Goal: Task Accomplishment & Management: Complete application form

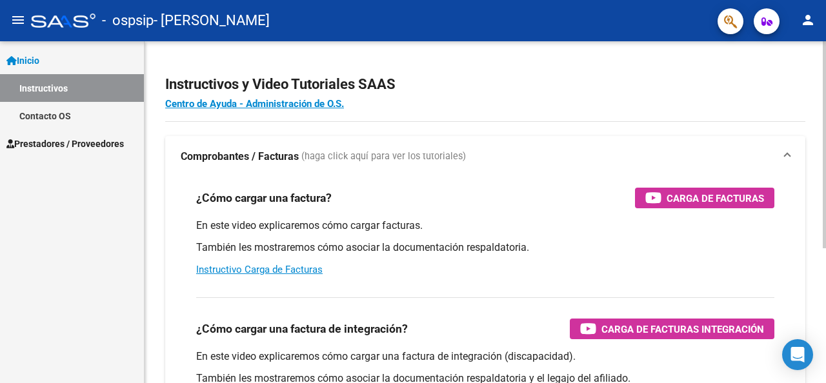
scroll to position [129, 0]
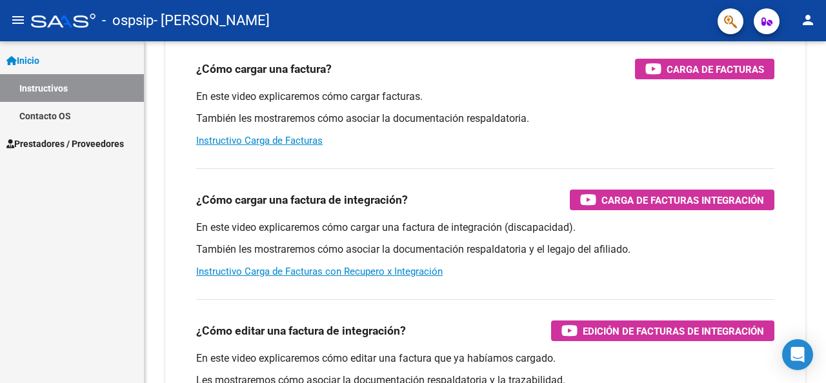
click at [21, 20] on mat-icon "menu" at bounding box center [17, 19] width 15 height 15
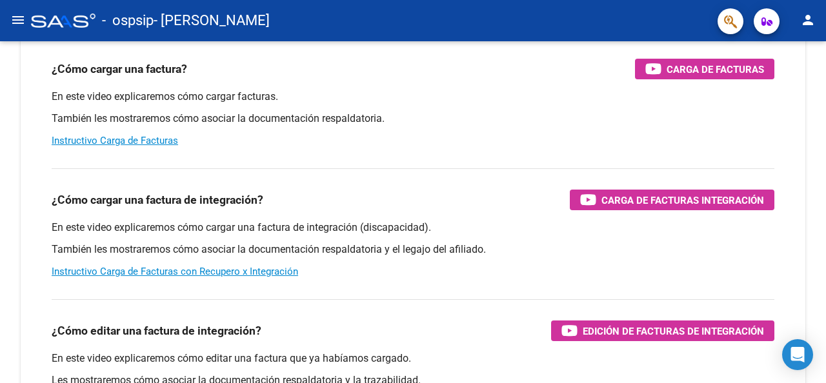
click at [44, 19] on div at bounding box center [63, 21] width 65 height 14
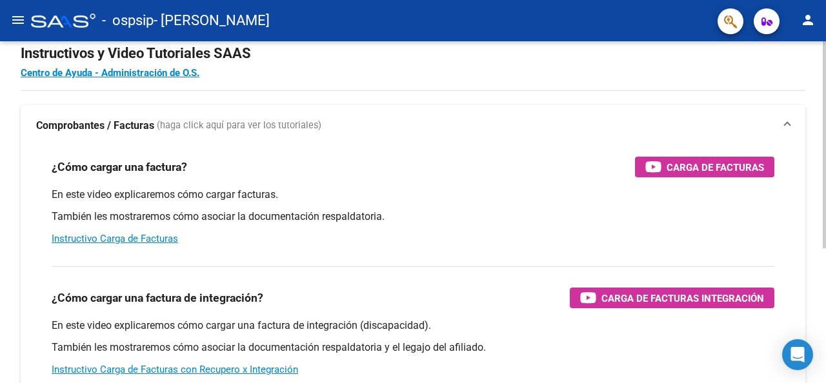
scroll to position [0, 0]
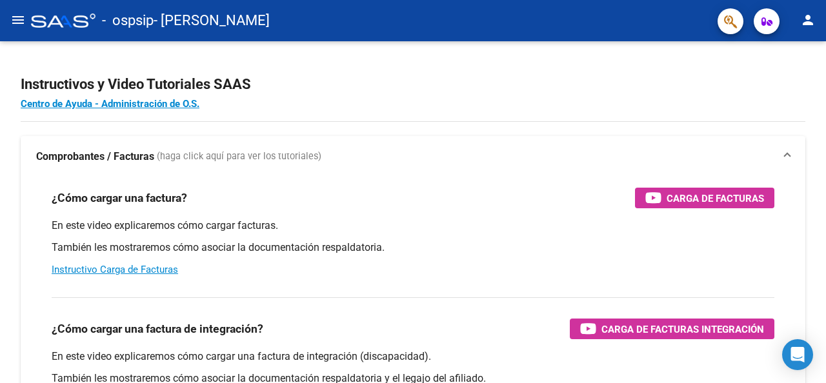
click at [17, 19] on mat-icon "menu" at bounding box center [17, 19] width 15 height 15
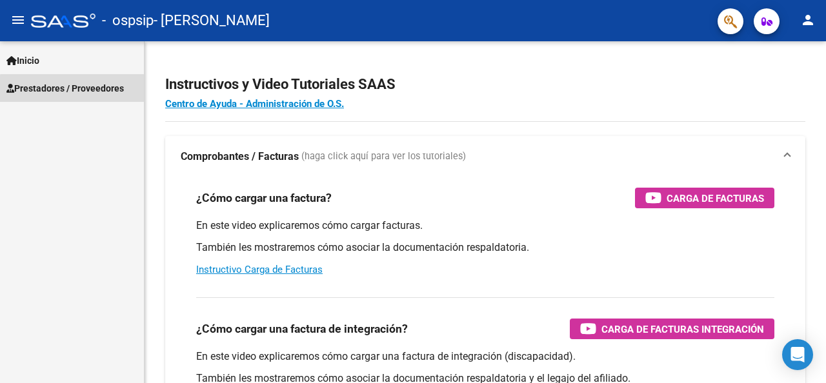
click at [79, 90] on span "Prestadores / Proveedores" at bounding box center [65, 88] width 118 height 14
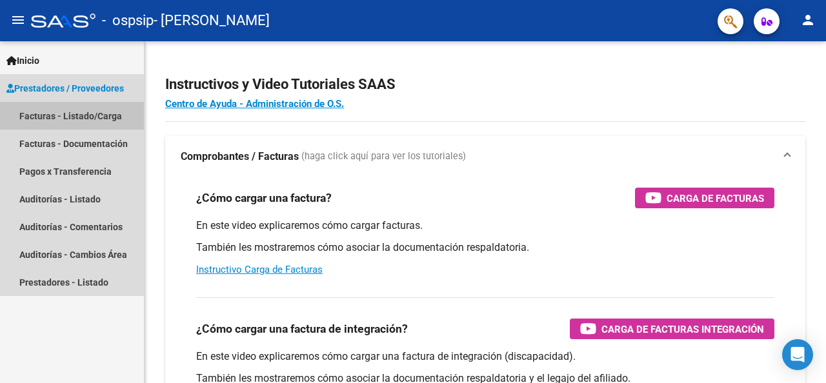
click at [81, 125] on link "Facturas - Listado/Carga" at bounding box center [72, 116] width 144 height 28
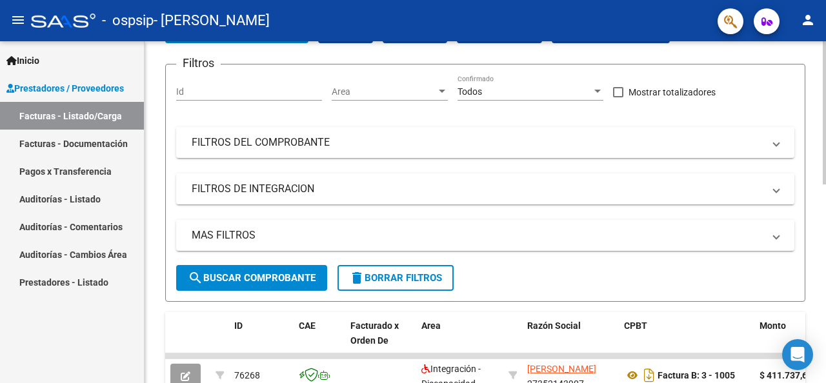
scroll to position [88, 0]
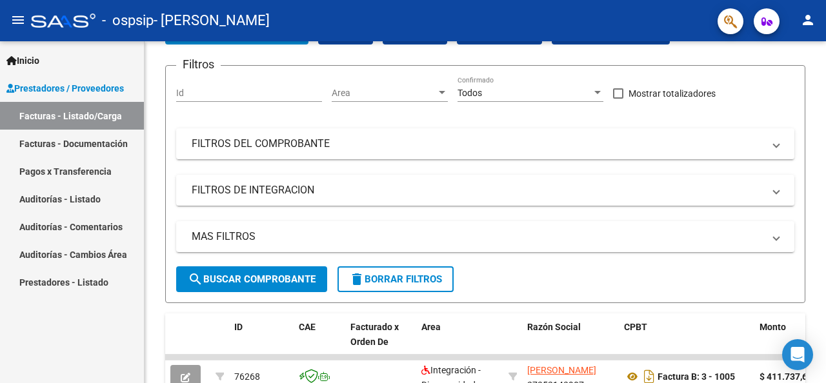
click at [127, 139] on link "Facturas - Documentación" at bounding box center [72, 144] width 144 height 28
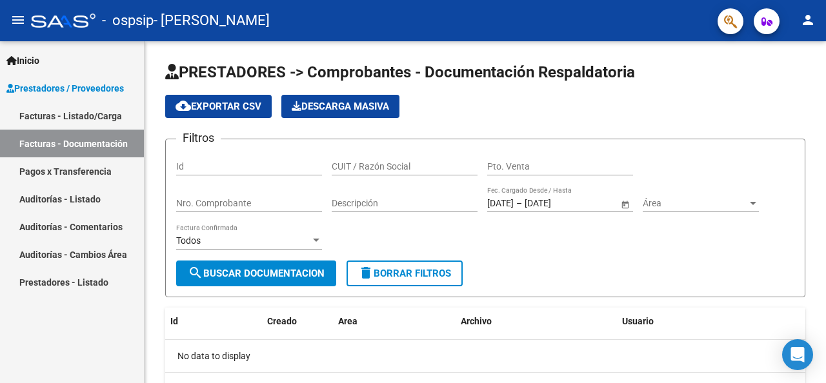
click at [85, 119] on link "Facturas - Listado/Carga" at bounding box center [72, 116] width 144 height 28
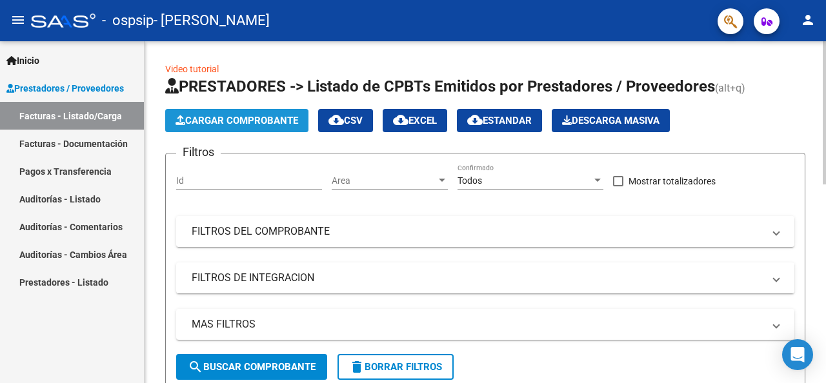
click at [266, 119] on span "Cargar Comprobante" at bounding box center [237, 121] width 123 height 12
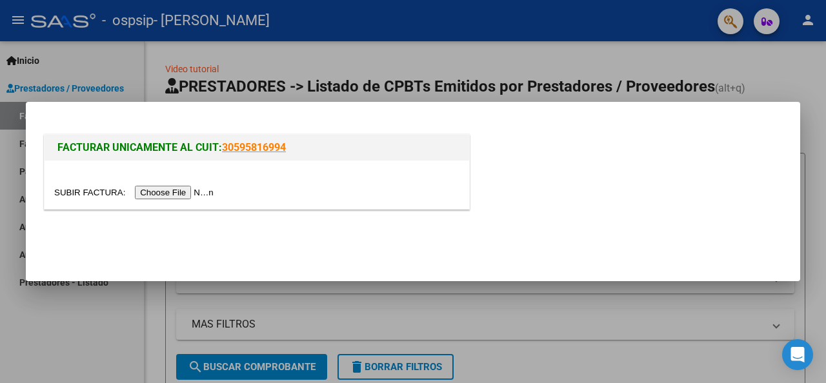
click at [199, 194] on input "file" at bounding box center [135, 193] width 163 height 14
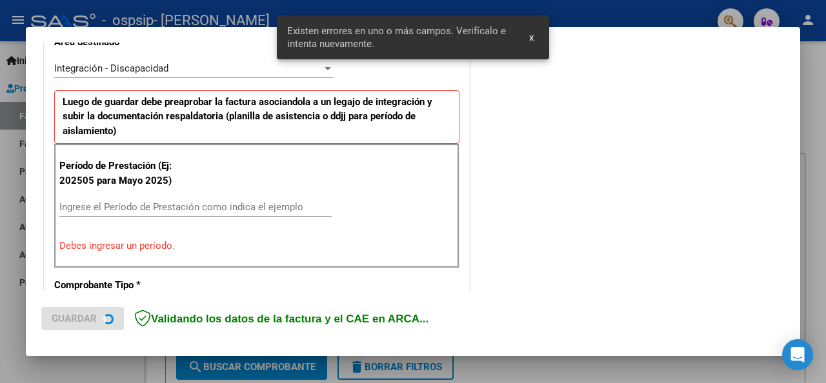
scroll to position [314, 0]
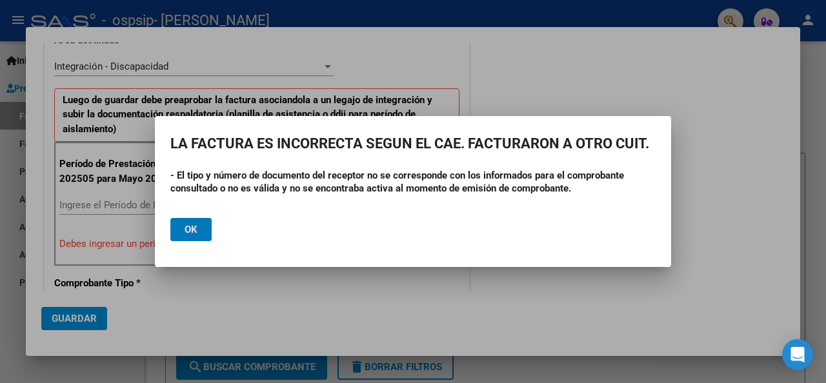
click at [201, 234] on button "Ok" at bounding box center [190, 229] width 41 height 23
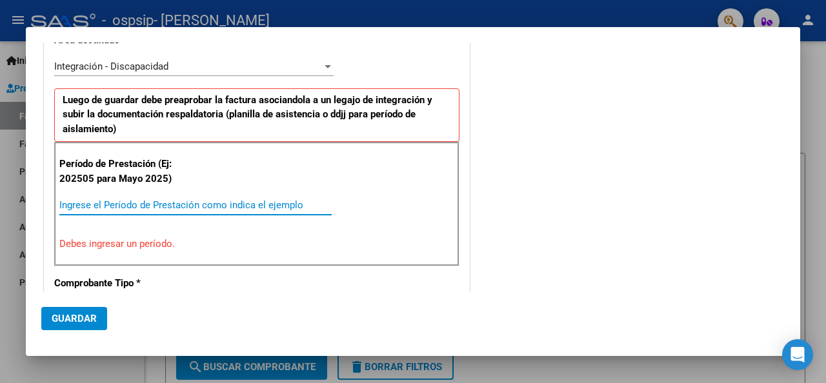
click at [79, 205] on input "Ingrese el Período de Prestación como indica el ejemplo" at bounding box center [195, 205] width 272 height 12
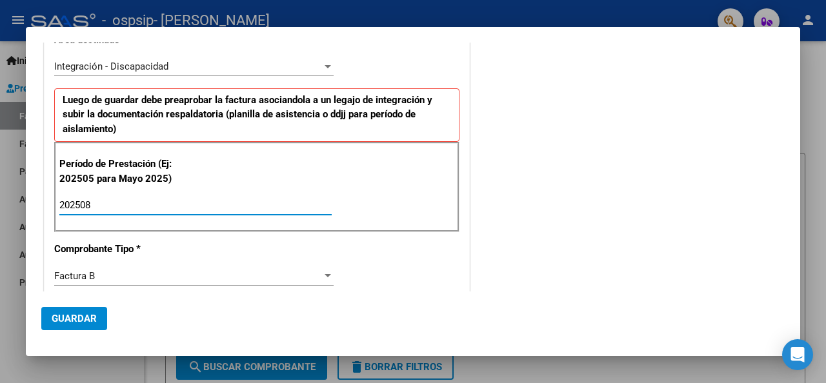
type input "202508"
click at [65, 315] on span "Guardar" at bounding box center [74, 319] width 45 height 12
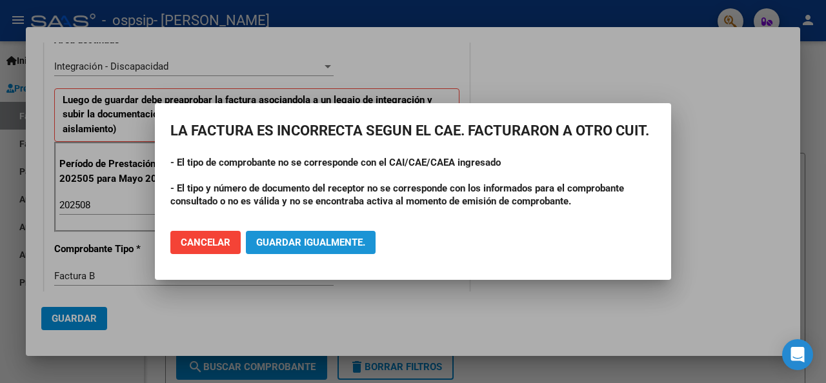
click at [311, 249] on button "Guardar igualmente." at bounding box center [311, 242] width 130 height 23
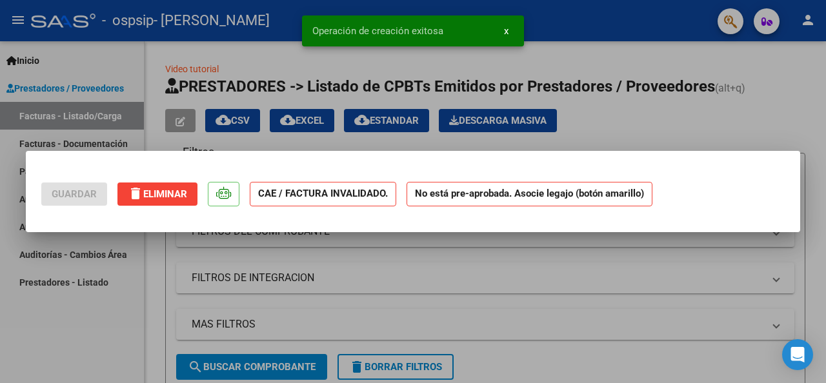
scroll to position [0, 0]
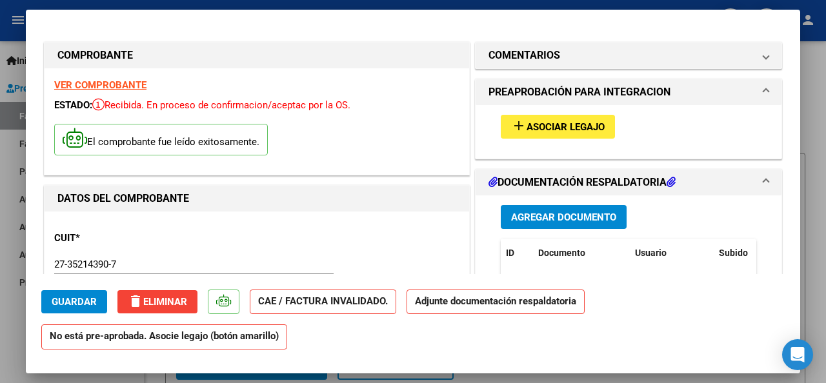
click at [527, 214] on span "Agregar Documento" at bounding box center [563, 218] width 105 height 12
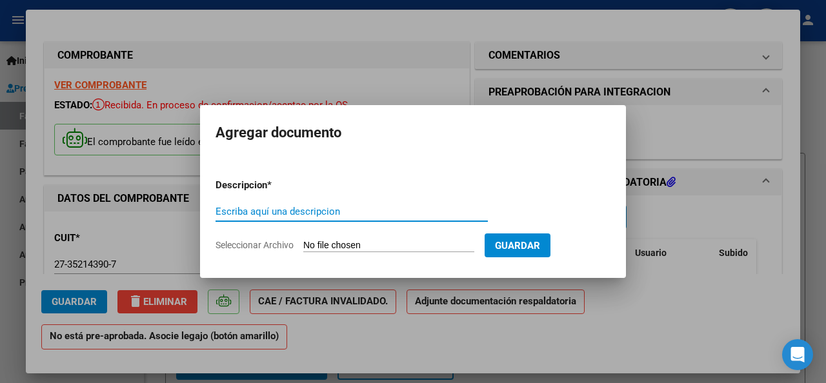
click at [243, 215] on input "Escriba aquí una descripcion" at bounding box center [352, 212] width 272 height 12
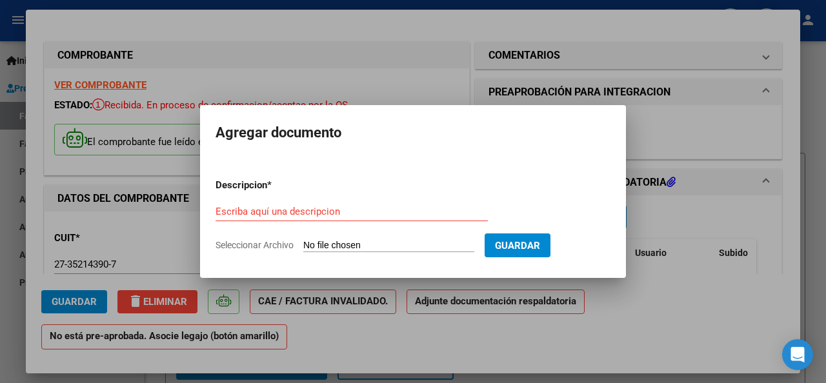
click at [530, 347] on div at bounding box center [413, 191] width 826 height 383
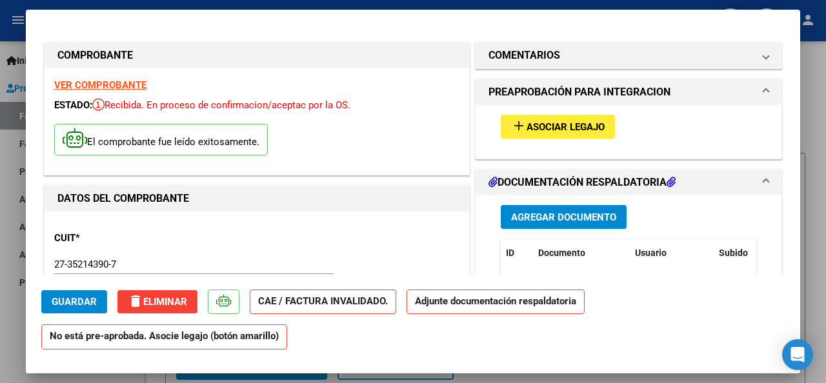
click at [549, 127] on span "Asociar Legajo" at bounding box center [566, 127] width 78 height 12
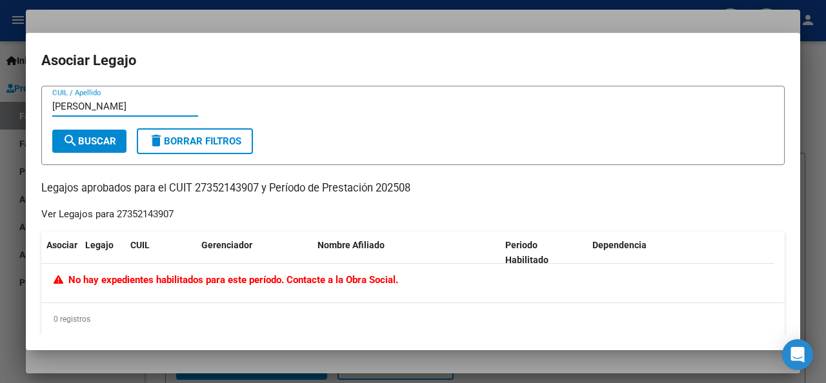
type input "[PERSON_NAME]"
click at [101, 148] on button "search Buscar" at bounding box center [89, 141] width 74 height 23
click at [424, 19] on div at bounding box center [413, 191] width 826 height 383
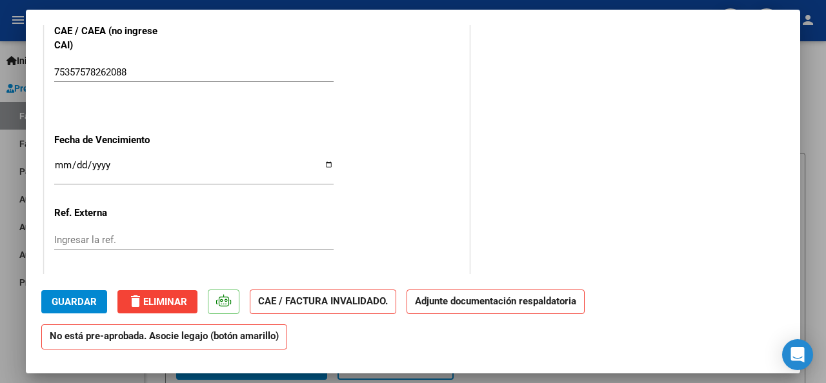
scroll to position [757, 0]
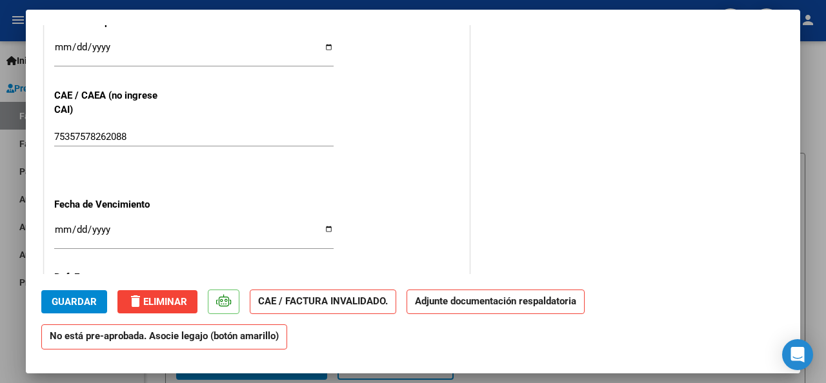
click at [325, 230] on input "Ingresar la fecha" at bounding box center [194, 235] width 280 height 21
type input "[DATE]"
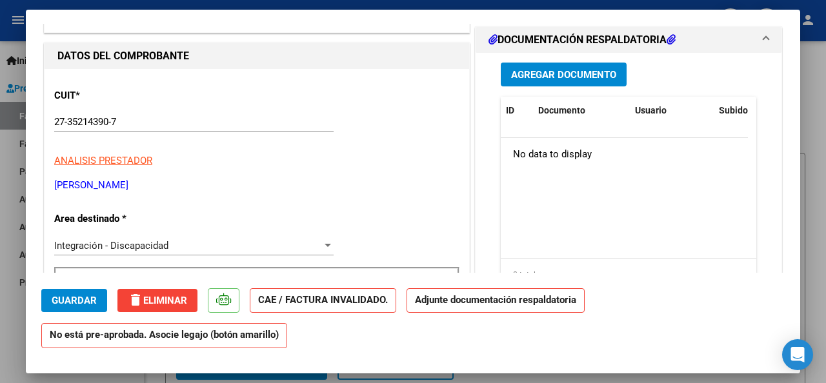
scroll to position [0, 0]
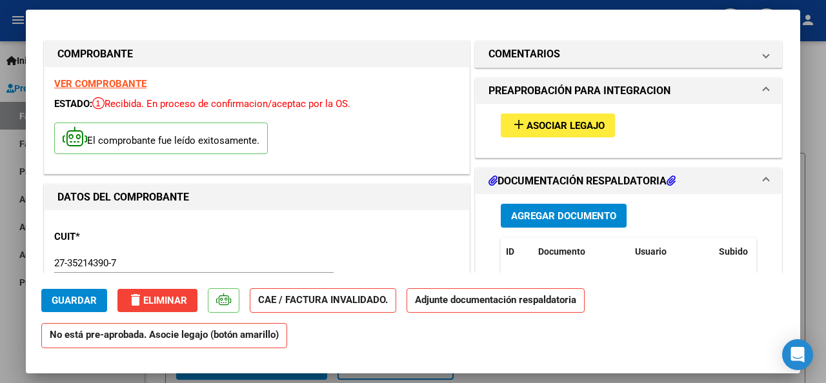
click at [527, 127] on span "Asociar Legajo" at bounding box center [566, 126] width 78 height 12
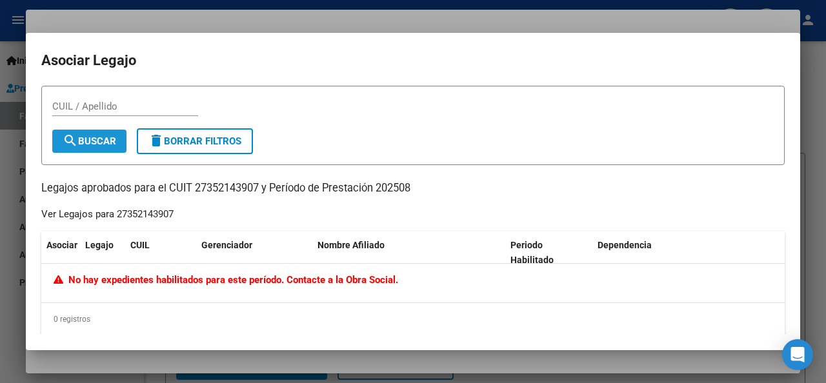
click at [111, 145] on span "search Buscar" at bounding box center [90, 142] width 54 height 12
click at [81, 107] on input "CUIL / Apellido" at bounding box center [125, 107] width 146 height 12
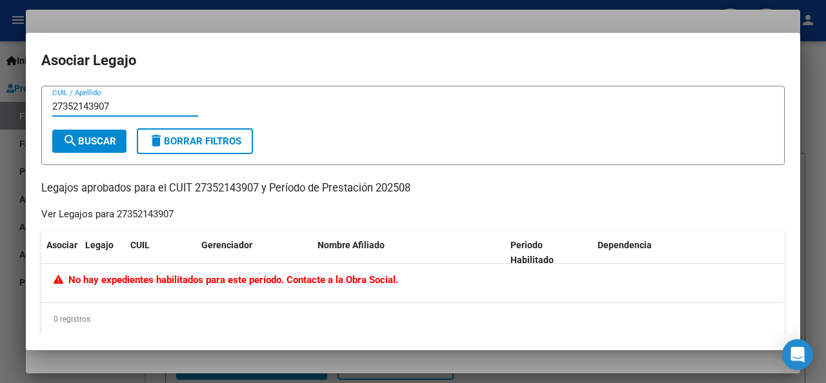
type input "27352143907"
click at [108, 138] on span "search Buscar" at bounding box center [90, 142] width 54 height 12
click at [113, 105] on input "27352143907" at bounding box center [125, 107] width 146 height 12
click at [209, 136] on span "delete Borrar Filtros" at bounding box center [194, 142] width 93 height 12
click at [65, 107] on input "CUIL / Apellido" at bounding box center [125, 107] width 146 height 12
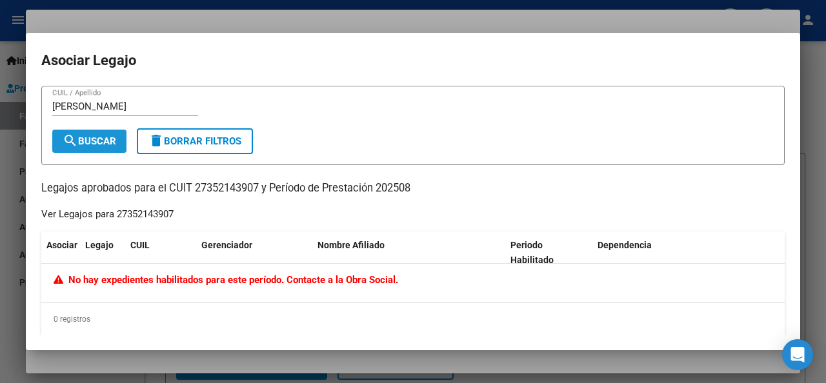
click at [83, 141] on span "search Buscar" at bounding box center [90, 142] width 54 height 12
click at [101, 108] on input "[PERSON_NAME]" at bounding box center [125, 107] width 146 height 12
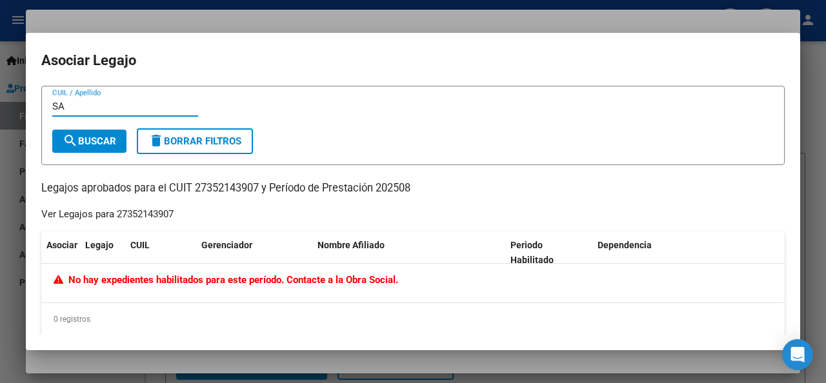
type input "S"
click at [176, 18] on div at bounding box center [413, 191] width 826 height 383
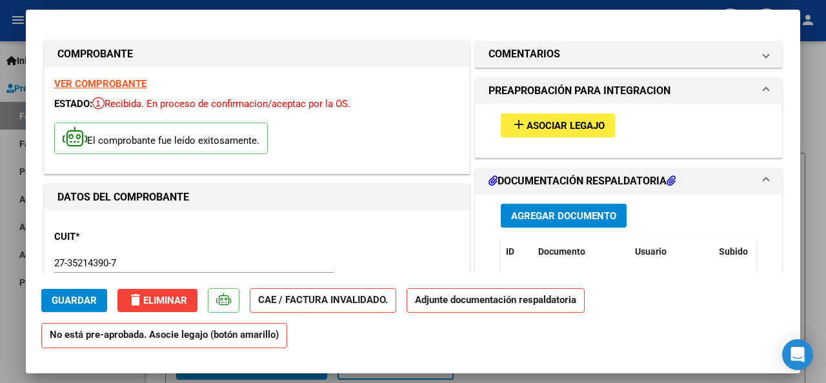
click at [567, 215] on span "Agregar Documento" at bounding box center [563, 216] width 105 height 12
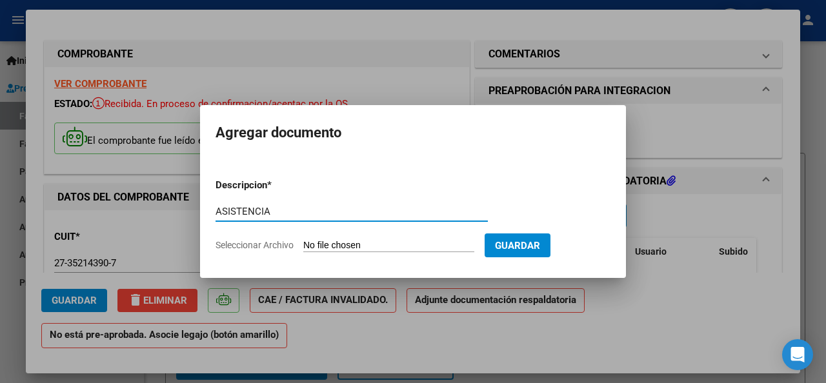
type input "ASISTENCIA"
click at [243, 243] on span "Seleccionar Archivo" at bounding box center [255, 245] width 78 height 10
click at [303, 243] on input "Seleccionar Archivo" at bounding box center [388, 246] width 171 height 12
type input "C:\fakepath\PLANILLA_DE_ASISTENCIA_AGOSTO.pdf"
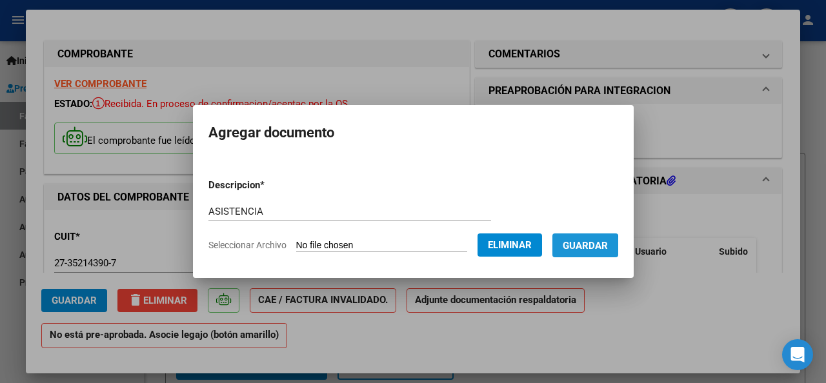
click at [584, 247] on span "Guardar" at bounding box center [585, 246] width 45 height 12
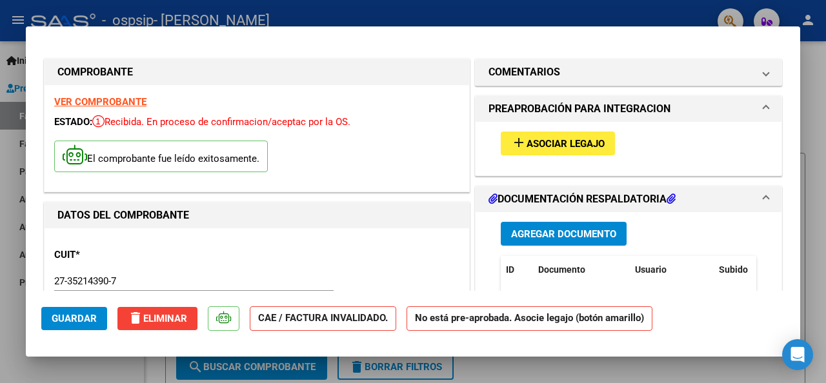
click at [764, 106] on span at bounding box center [766, 108] width 5 height 15
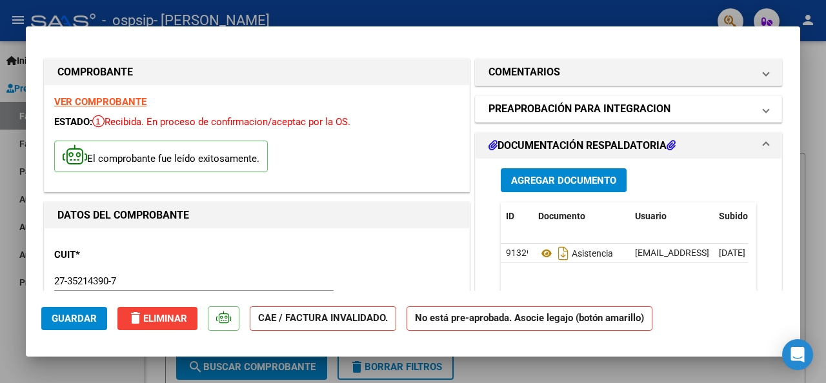
click at [764, 106] on span at bounding box center [766, 108] width 5 height 15
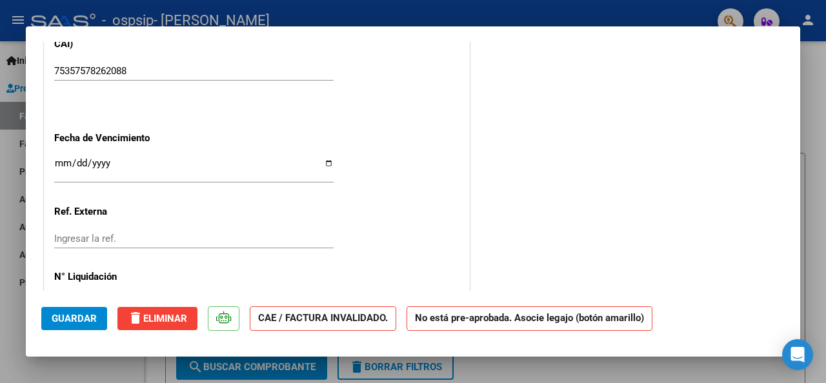
scroll to position [886, 0]
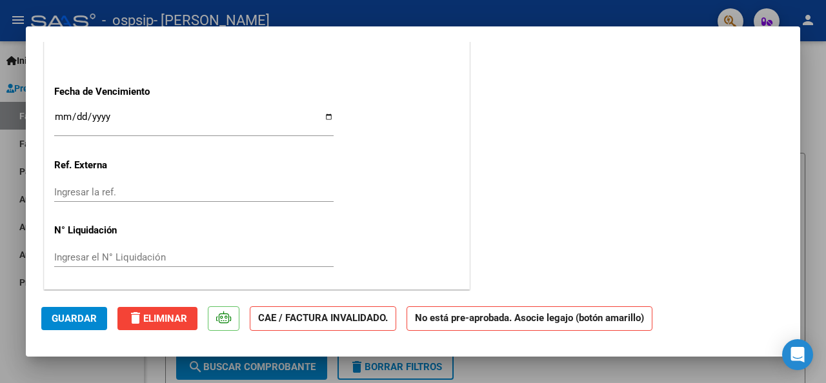
click at [81, 316] on span "Guardar" at bounding box center [74, 319] width 45 height 12
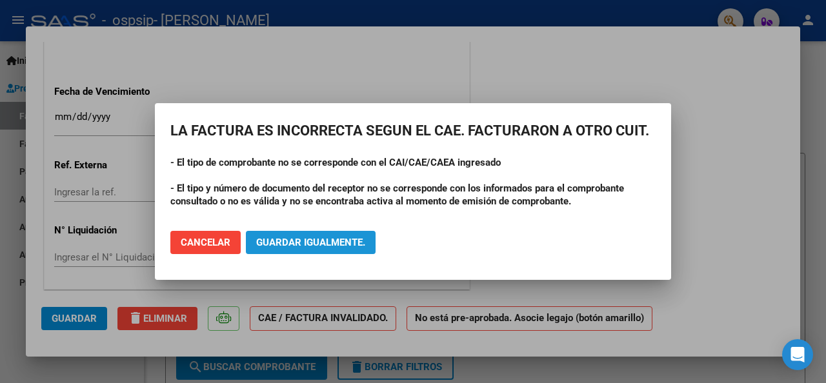
click at [318, 238] on span "Guardar igualmente." at bounding box center [310, 243] width 109 height 12
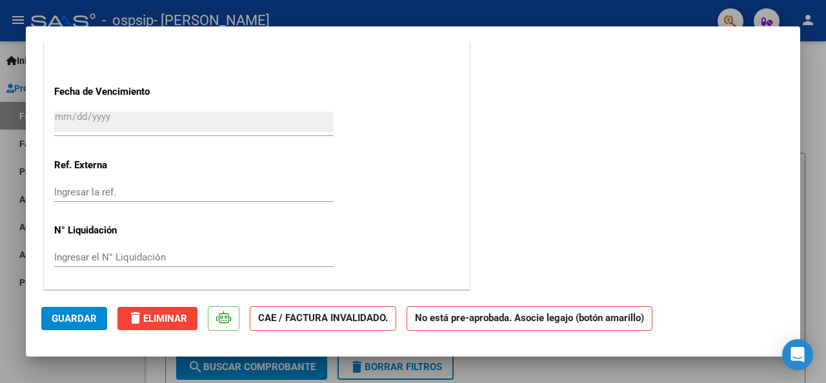
click at [573, 21] on div at bounding box center [413, 191] width 826 height 383
type input "$ 0,00"
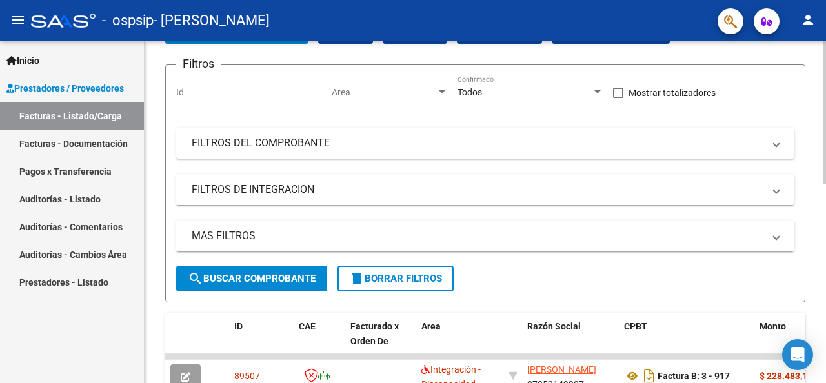
scroll to position [194, 0]
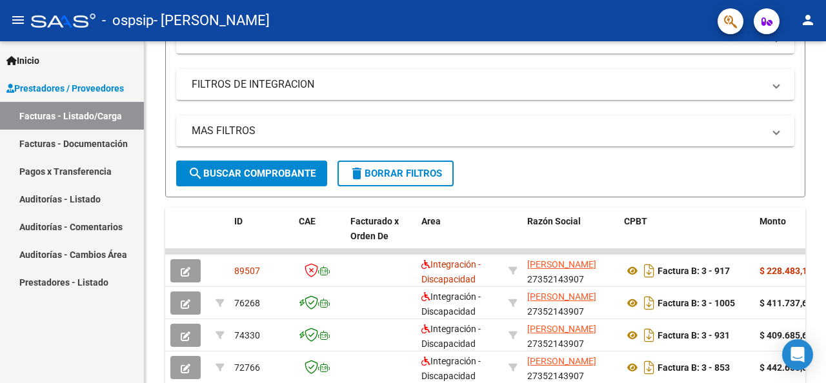
click at [73, 142] on link "Facturas - Documentación" at bounding box center [72, 144] width 144 height 28
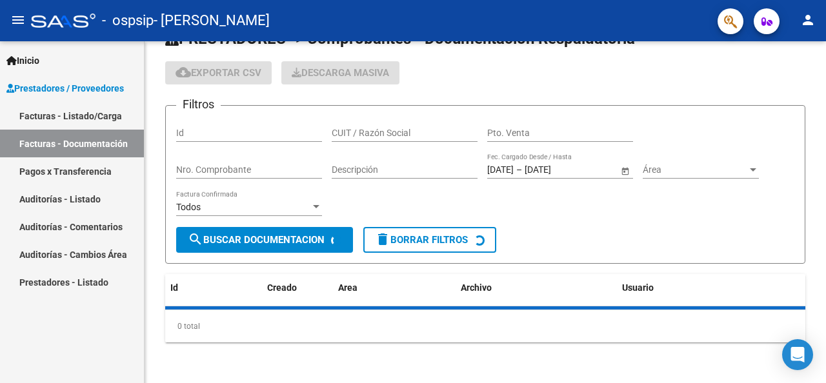
scroll to position [76, 0]
